Goal: Check status: Check status

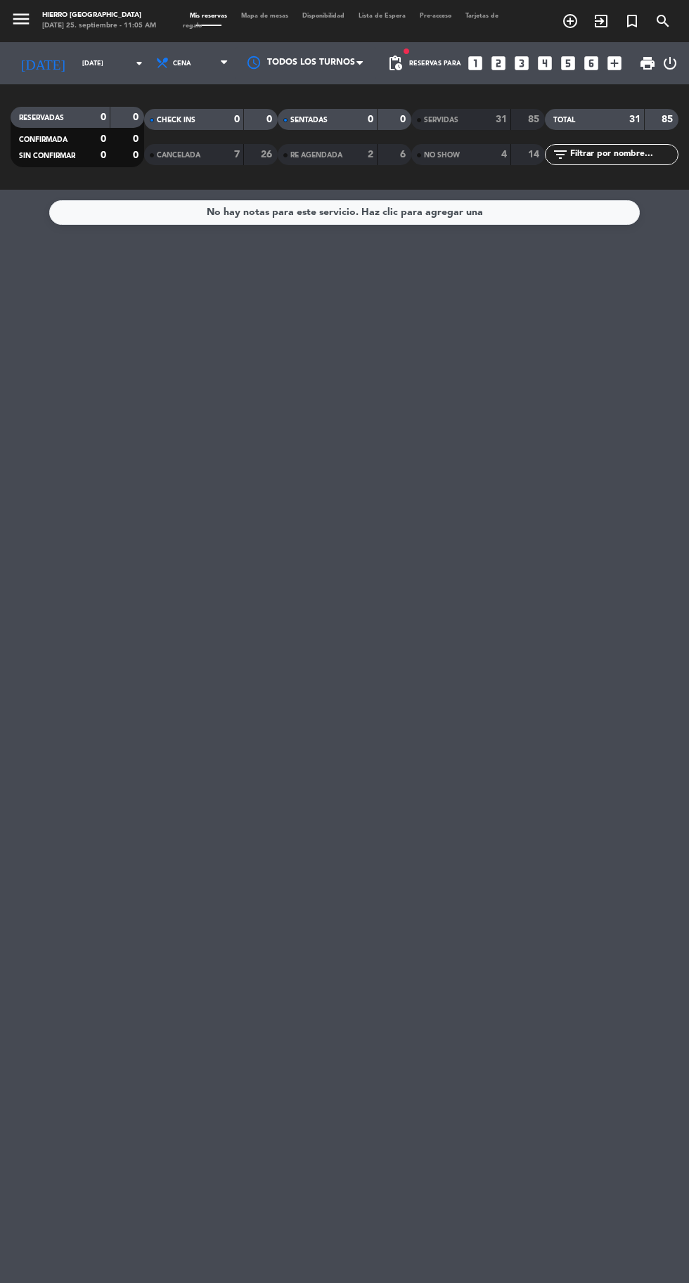
click at [75, 71] on input "[DATE]" at bounding box center [119, 64] width 89 height 22
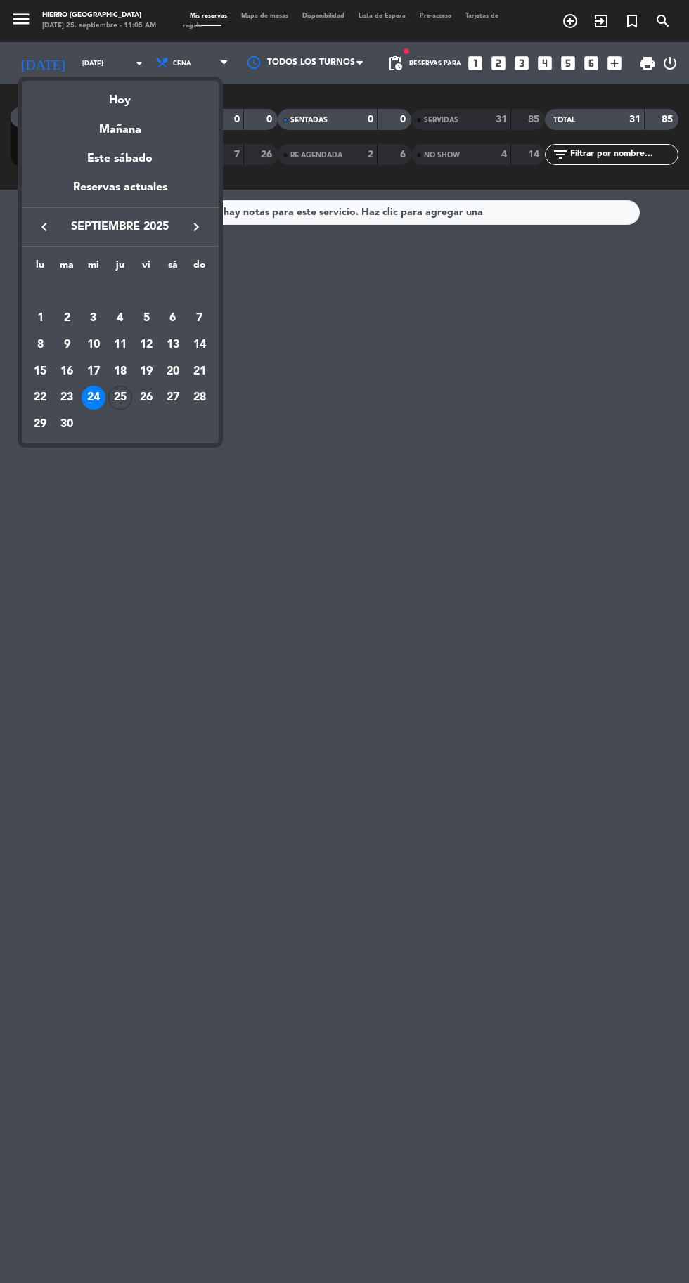
click at [116, 101] on div "Hoy" at bounding box center [120, 95] width 197 height 29
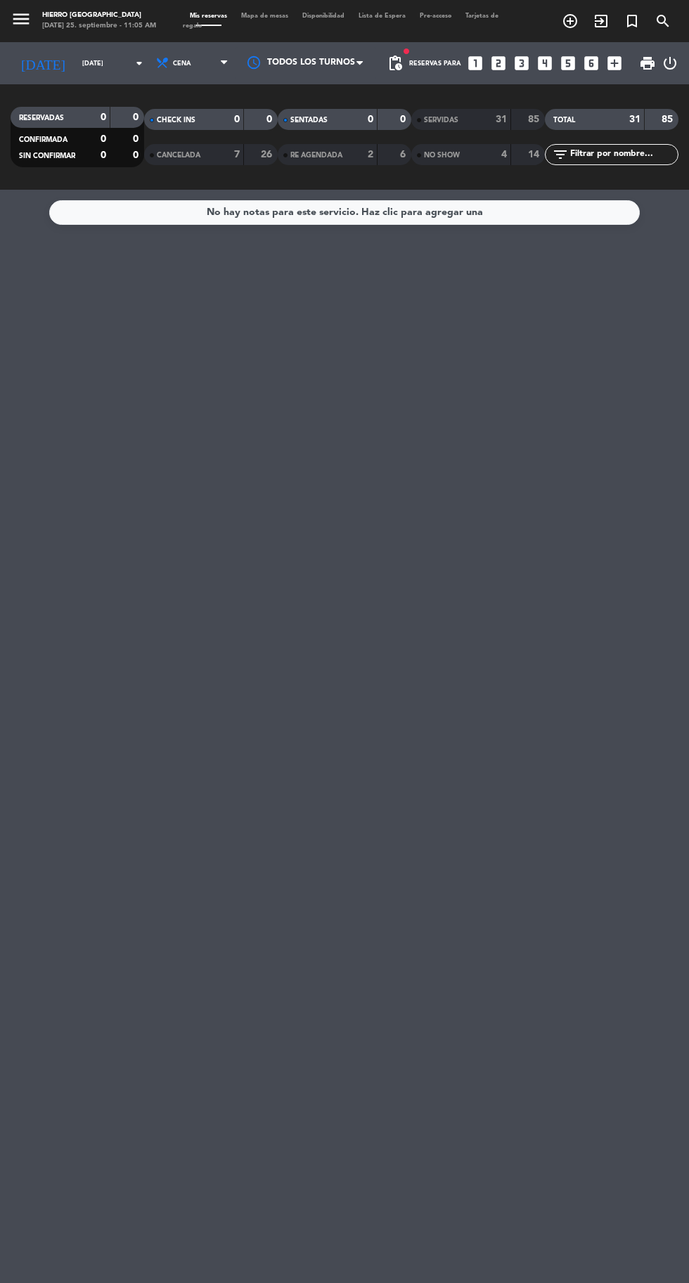
type input "[DEMOGRAPHIC_DATA][DATE]"
click at [185, 75] on span "Cena" at bounding box center [193, 63] width 84 height 31
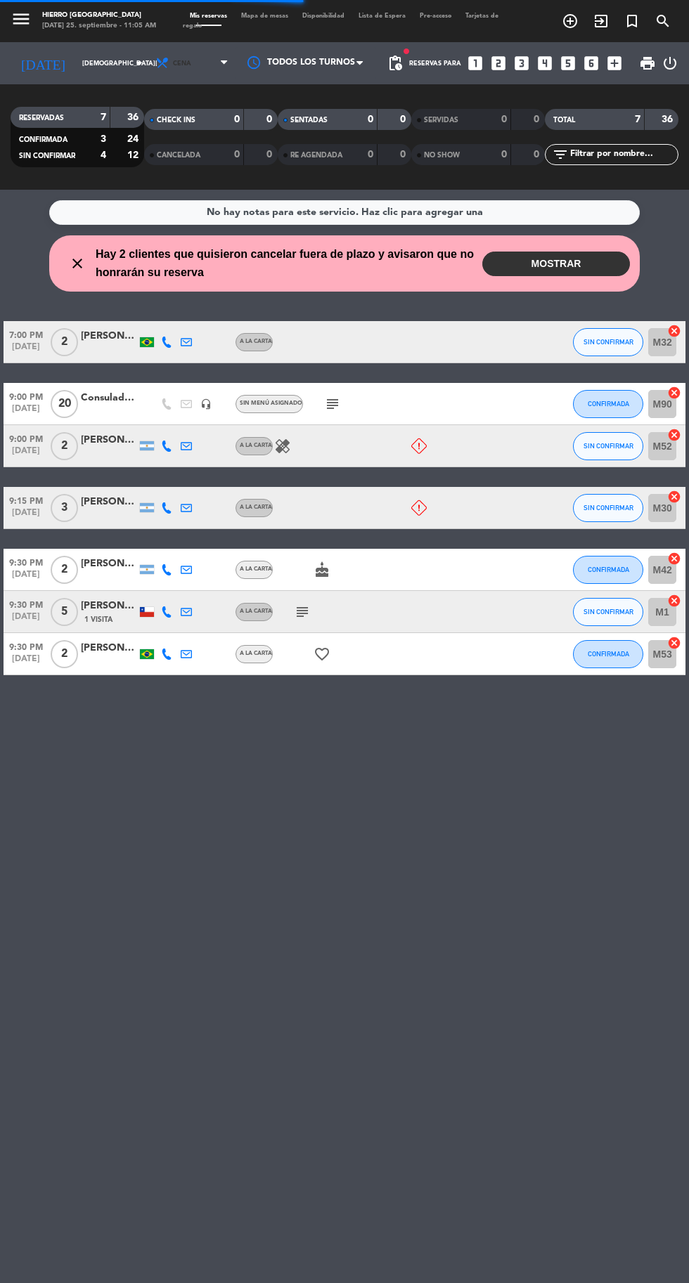
click at [174, 55] on span "Cena" at bounding box center [193, 63] width 84 height 31
click at [174, 126] on div "menu Hierro [PERSON_NAME] [DATE] 25. septiembre - 11:05 AM Mis reservas Mapa de…" at bounding box center [344, 95] width 689 height 190
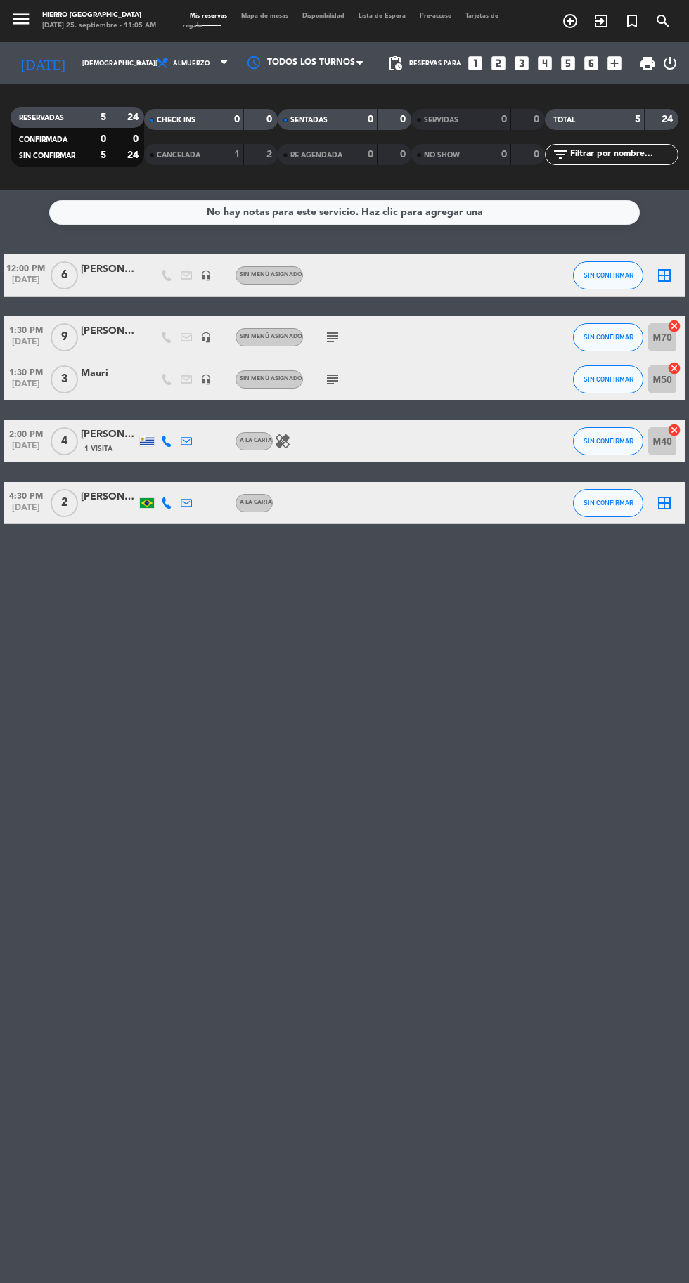
click at [330, 374] on icon "subject" at bounding box center [332, 379] width 17 height 17
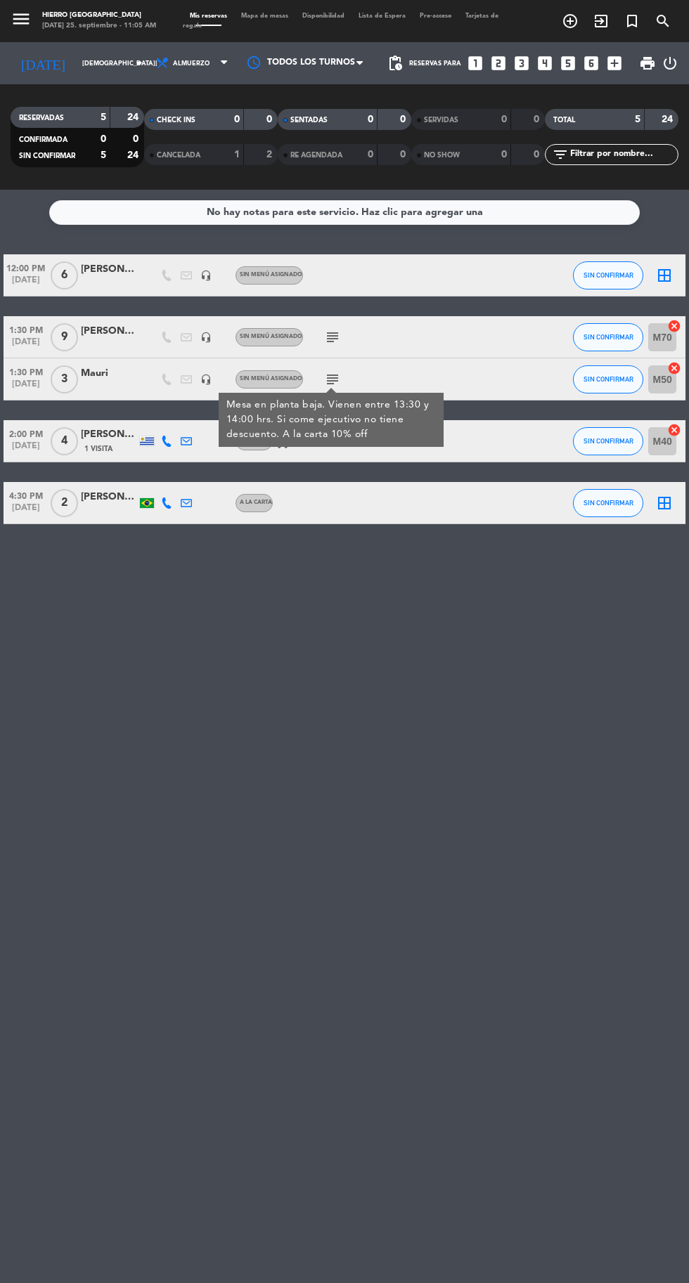
click at [327, 338] on icon "subject" at bounding box center [332, 337] width 17 height 17
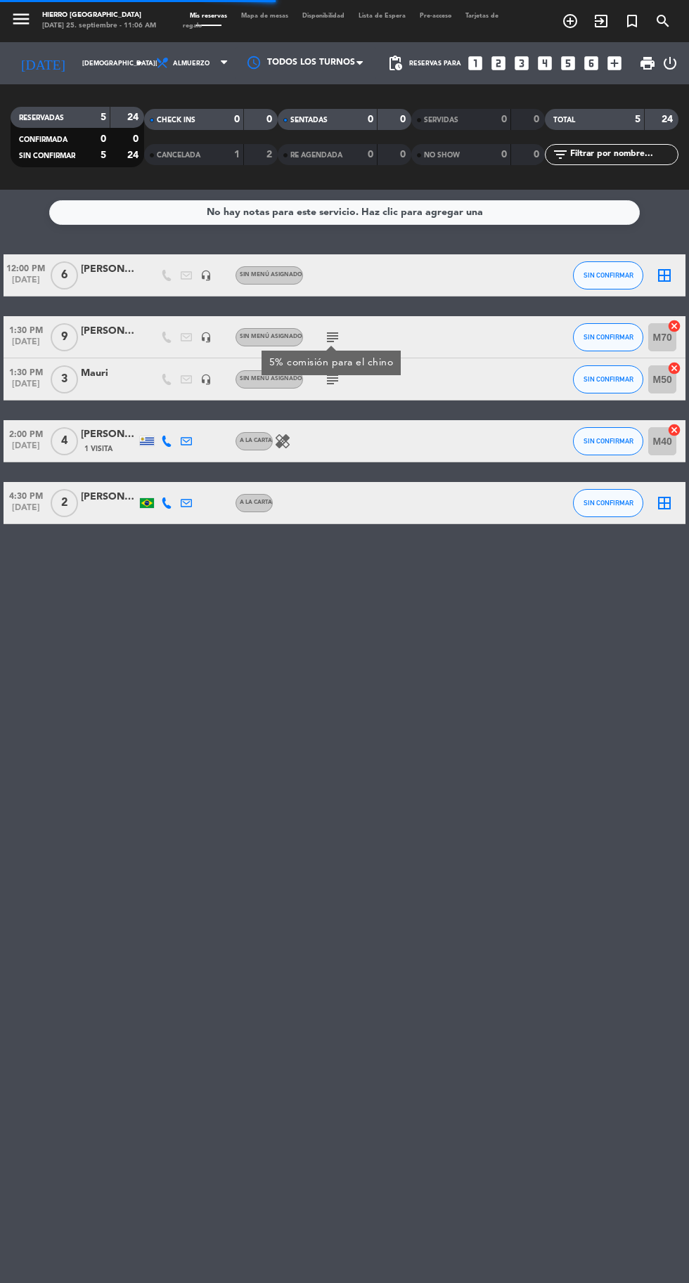
click at [330, 379] on icon "subject" at bounding box center [332, 379] width 17 height 17
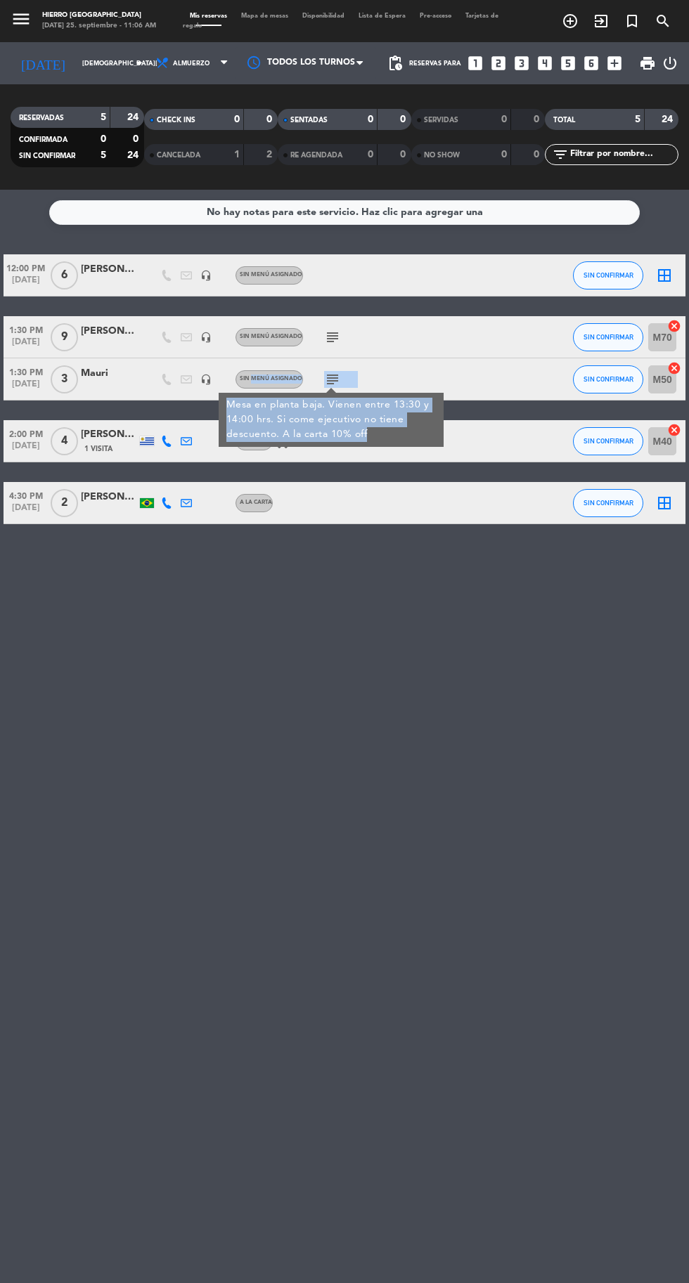
copy div "menú asignado subject Mesa en planta baja. Vienen entre 13:30 y 14:00 hrs. Si c…"
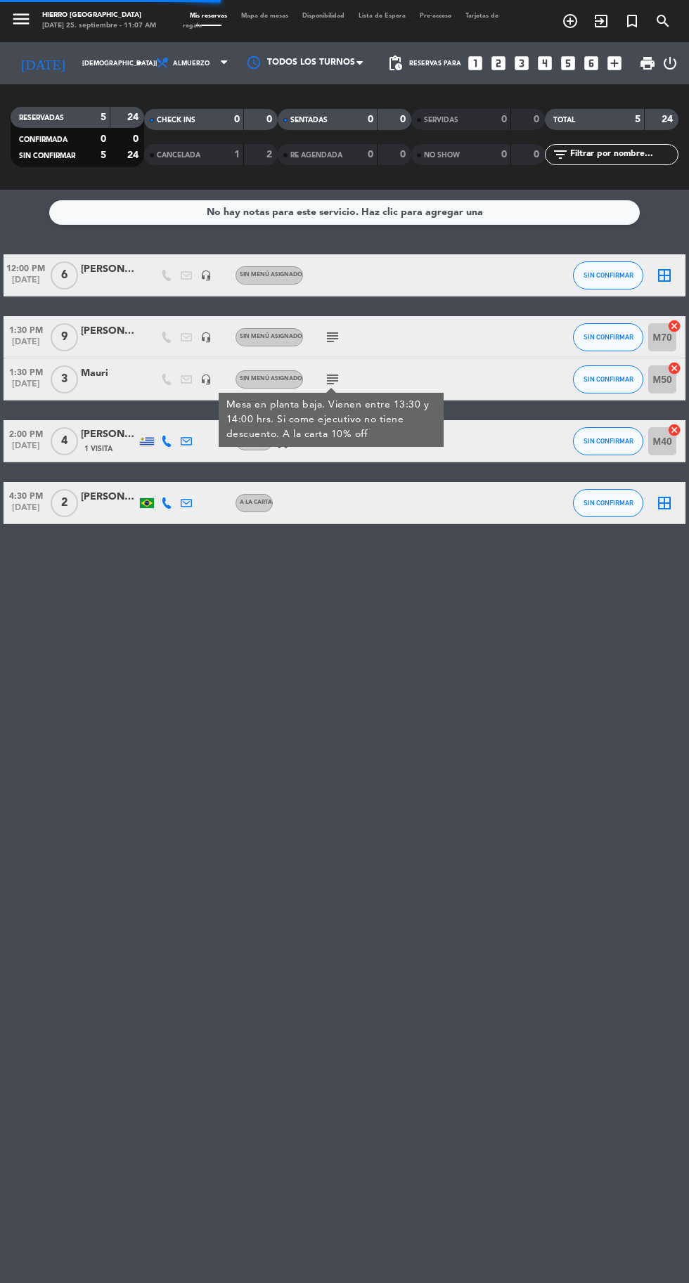
click at [228, 708] on div "No hay notas para este servicio. Haz clic para agregar una 12:00 PM [DATE] 6 [P…" at bounding box center [344, 736] width 689 height 1093
